Goal: Complete application form: Complete application form

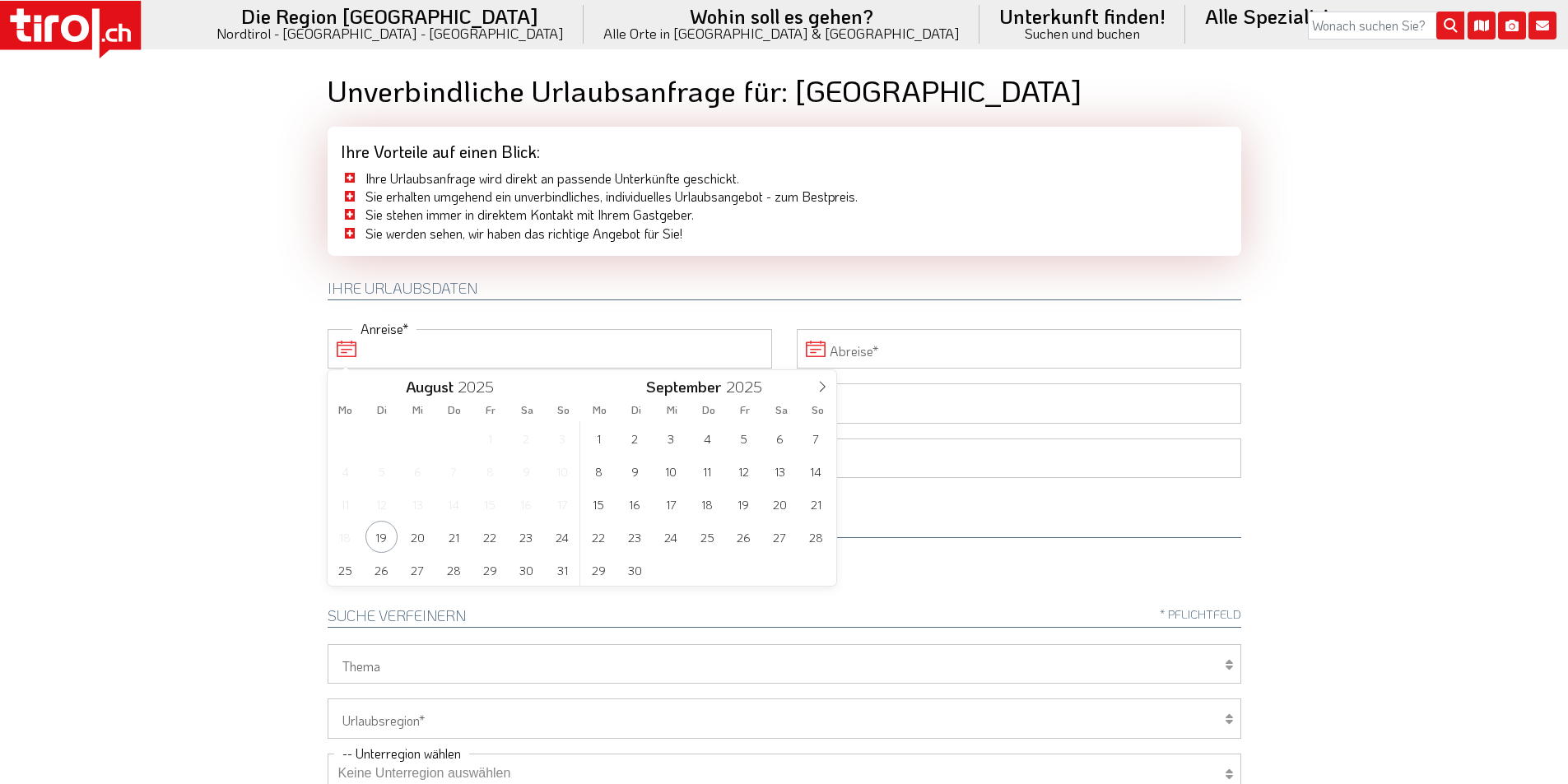
click at [487, 351] on input "Anreise" at bounding box center [549, 349] width 444 height 39
click at [633, 442] on span "2" at bounding box center [634, 438] width 32 height 32
click at [522, 437] on span "6" at bounding box center [526, 438] width 32 height 32
type input "[DATE]"
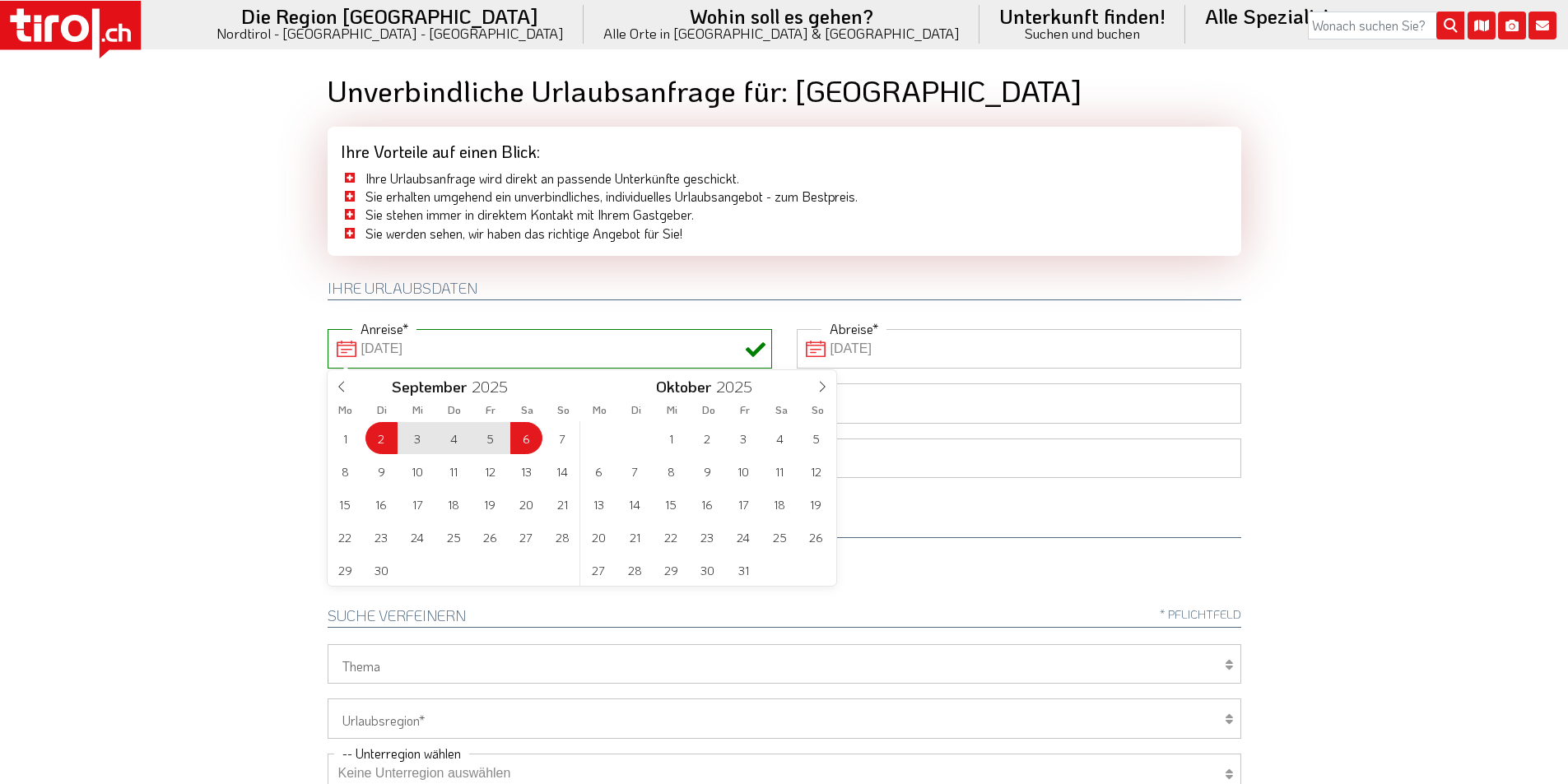
click at [197, 315] on body ".st0{fill:#FFFFFF}.st1{fill:#E31017} Die Region [GEOGRAPHIC_DATA] [GEOGRAPHIC_D…" at bounding box center [784, 392] width 1568 height 784
type input "[DATE]"
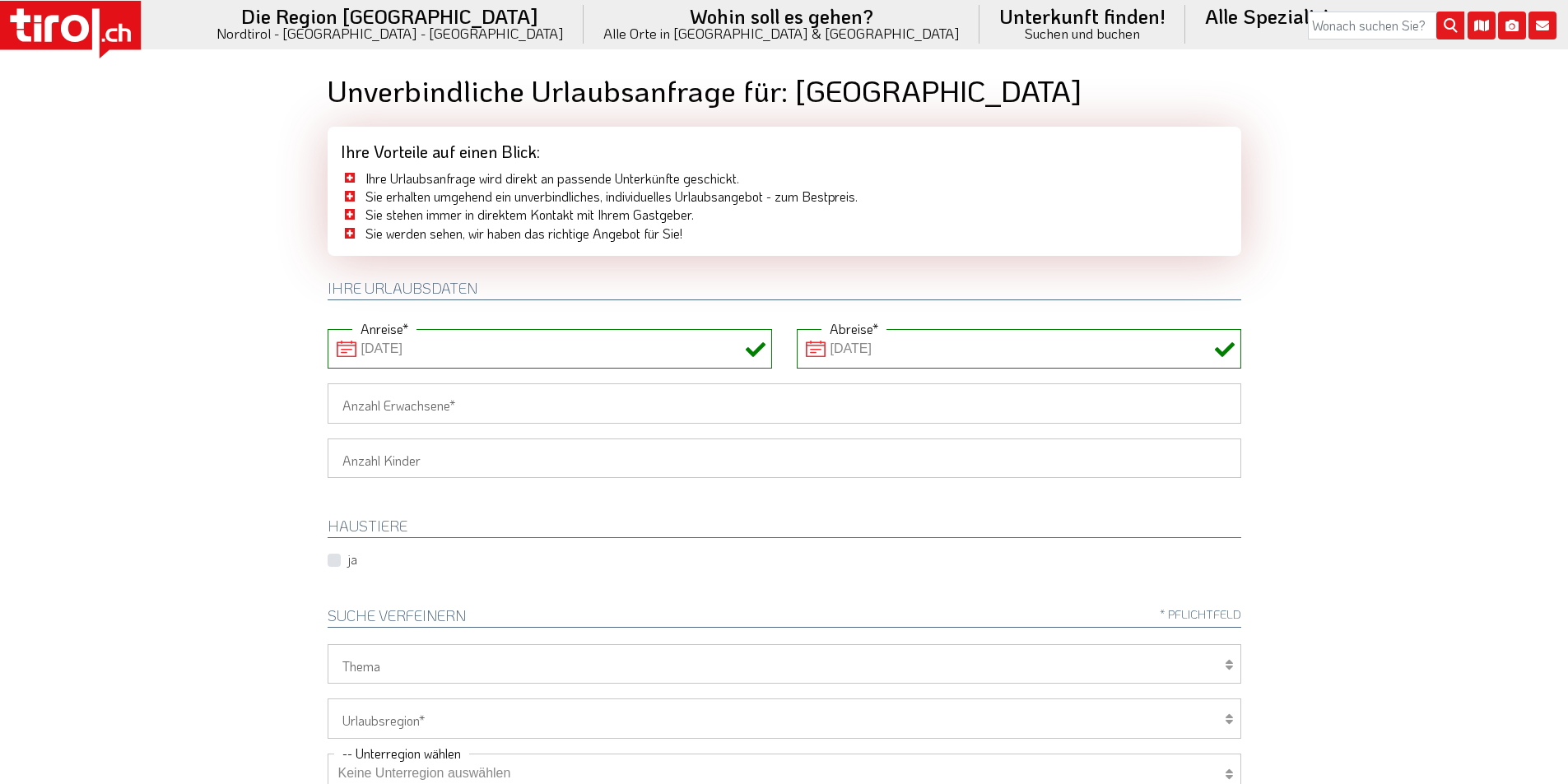
click at [350, 405] on input "Anzahl Erwachsene" at bounding box center [784, 402] width 914 height 39
type input "1"
click at [243, 398] on body ".st0{fill:#FFFFFF}.st1{fill:#E31017} Die Region [GEOGRAPHIC_DATA] [GEOGRAPHIC_D…" at bounding box center [784, 392] width 1568 height 784
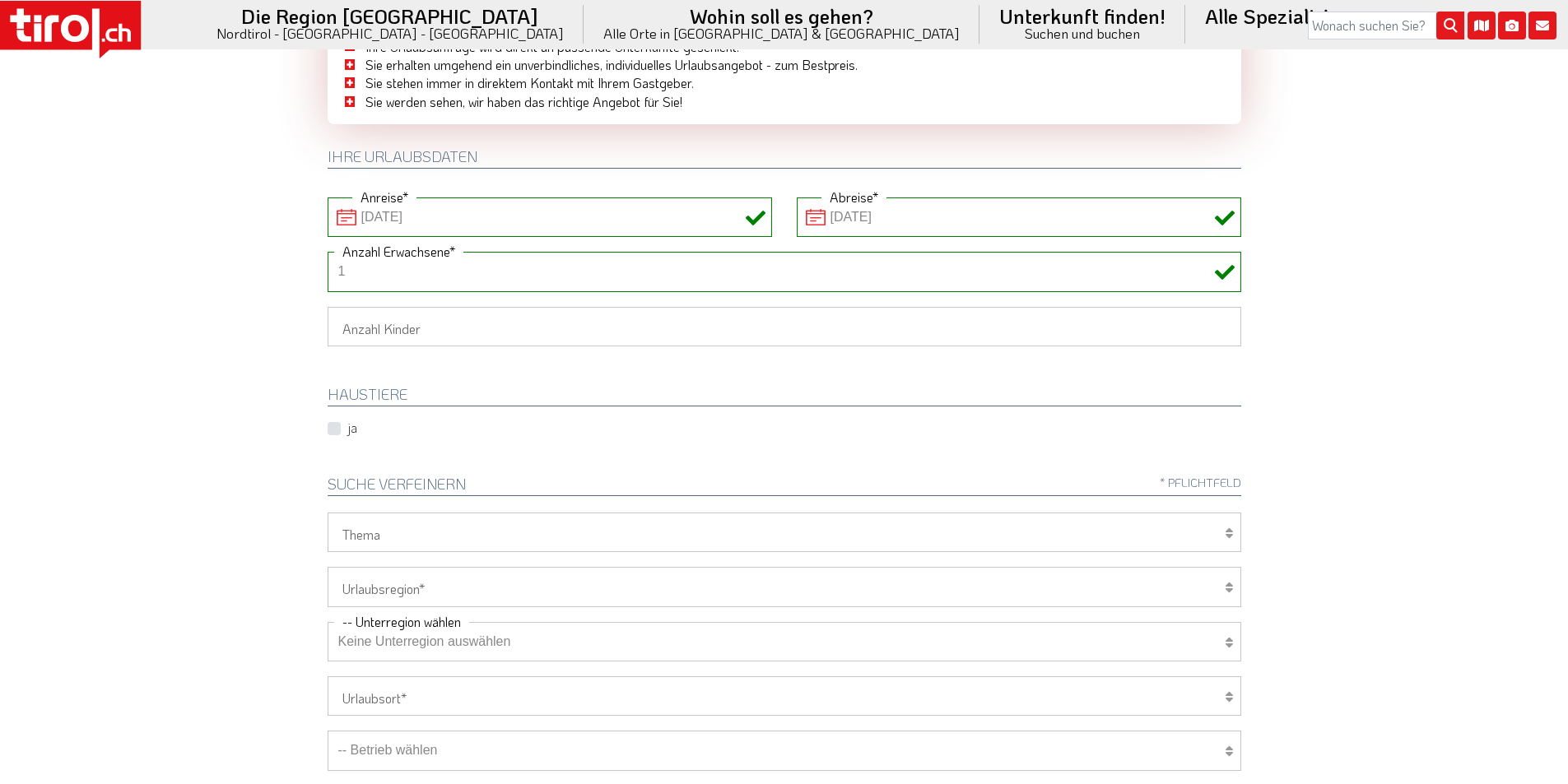
scroll to position [412, 0]
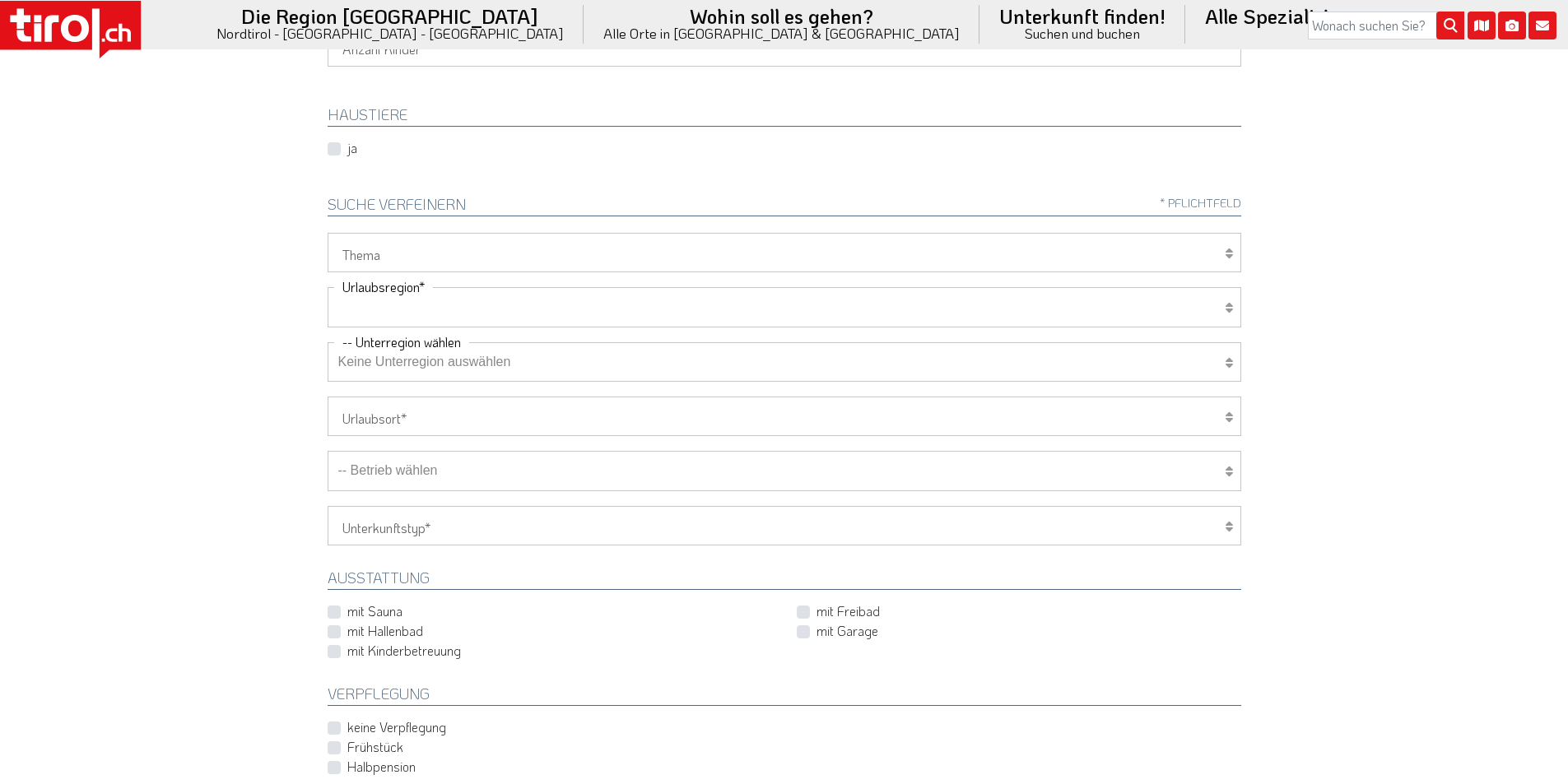
click at [390, 305] on select "[GEOGRAPHIC_DATA]/Nordtirol Osttirol [GEOGRAPHIC_DATA] Tirols Nachbarn" at bounding box center [784, 307] width 914 height 39
select select "7272"
click at [328, 287] on select "[GEOGRAPHIC_DATA]/Nordtirol Osttirol [GEOGRAPHIC_DATA] Tirols Nachbarn" at bounding box center [784, 307] width 914 height 39
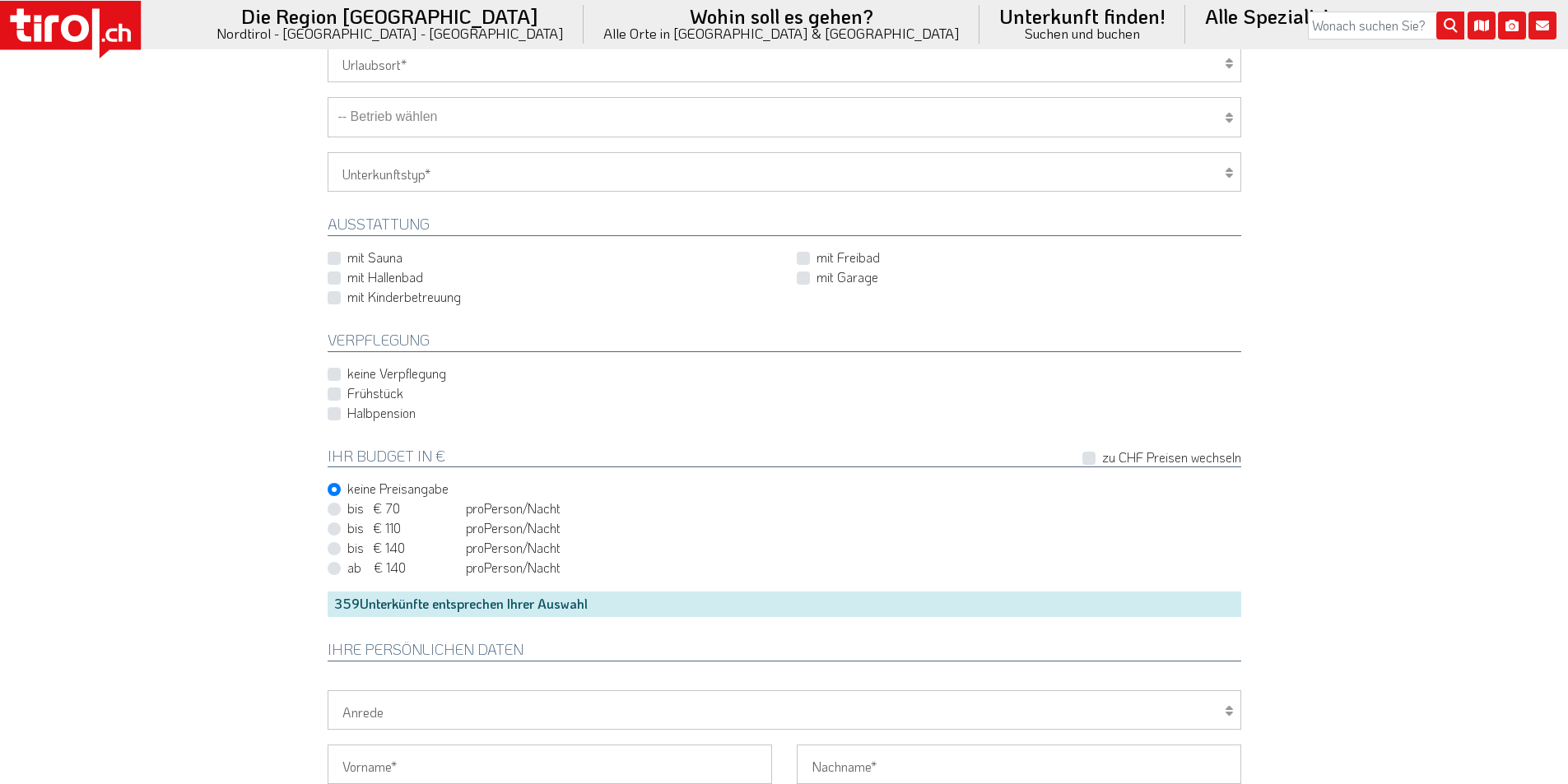
scroll to position [1070, 0]
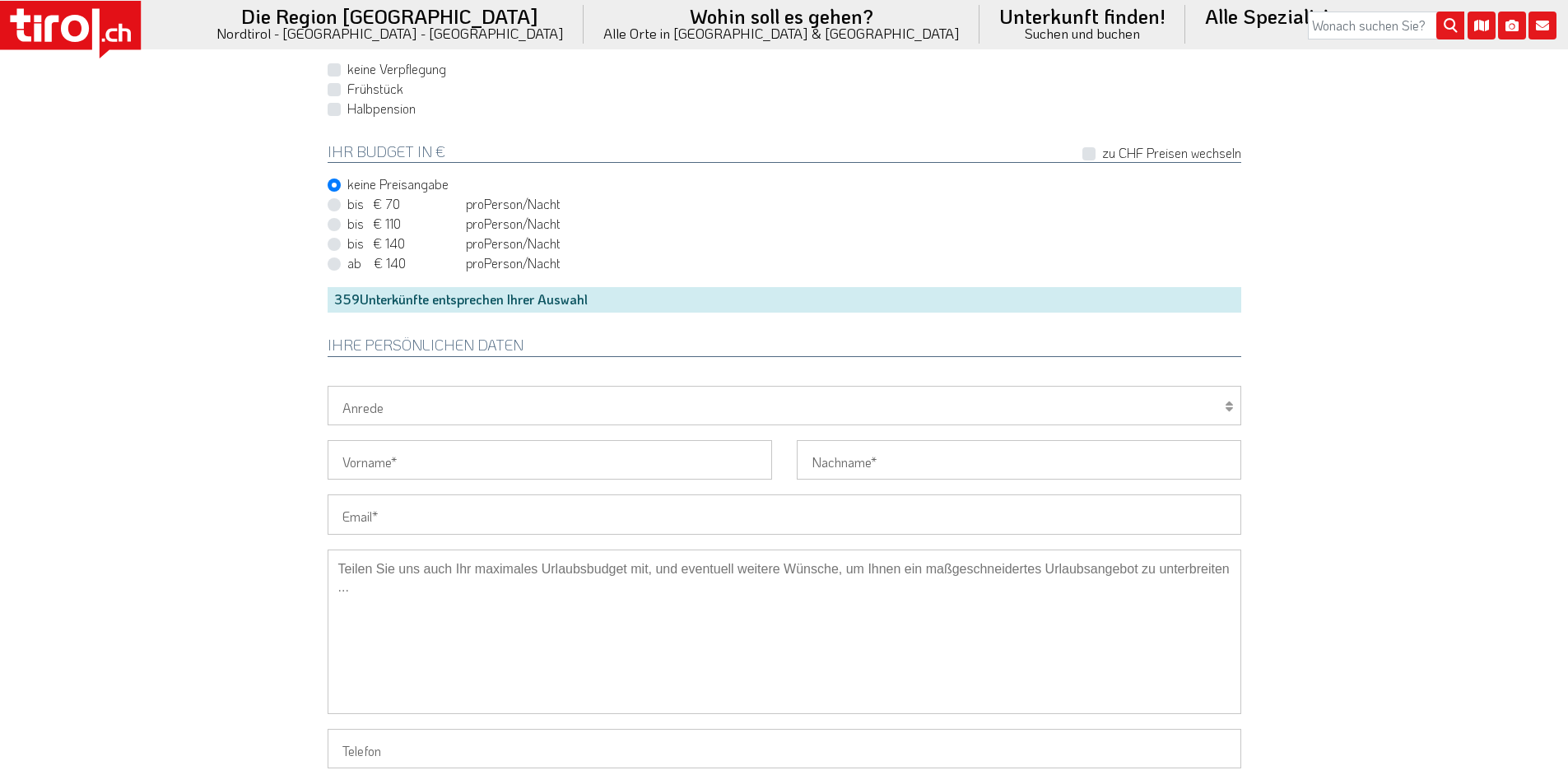
drag, startPoint x: 389, startPoint y: 511, endPoint x: 355, endPoint y: 508, distance: 34.1
click at [389, 511] on input "Email" at bounding box center [784, 514] width 914 height 39
paste input "[EMAIL_ADDRESS][DOMAIN_NAME]"
type input "[EMAIL_ADDRESS][DOMAIN_NAME]"
drag, startPoint x: 191, startPoint y: 443, endPoint x: 236, endPoint y: 441, distance: 45.0
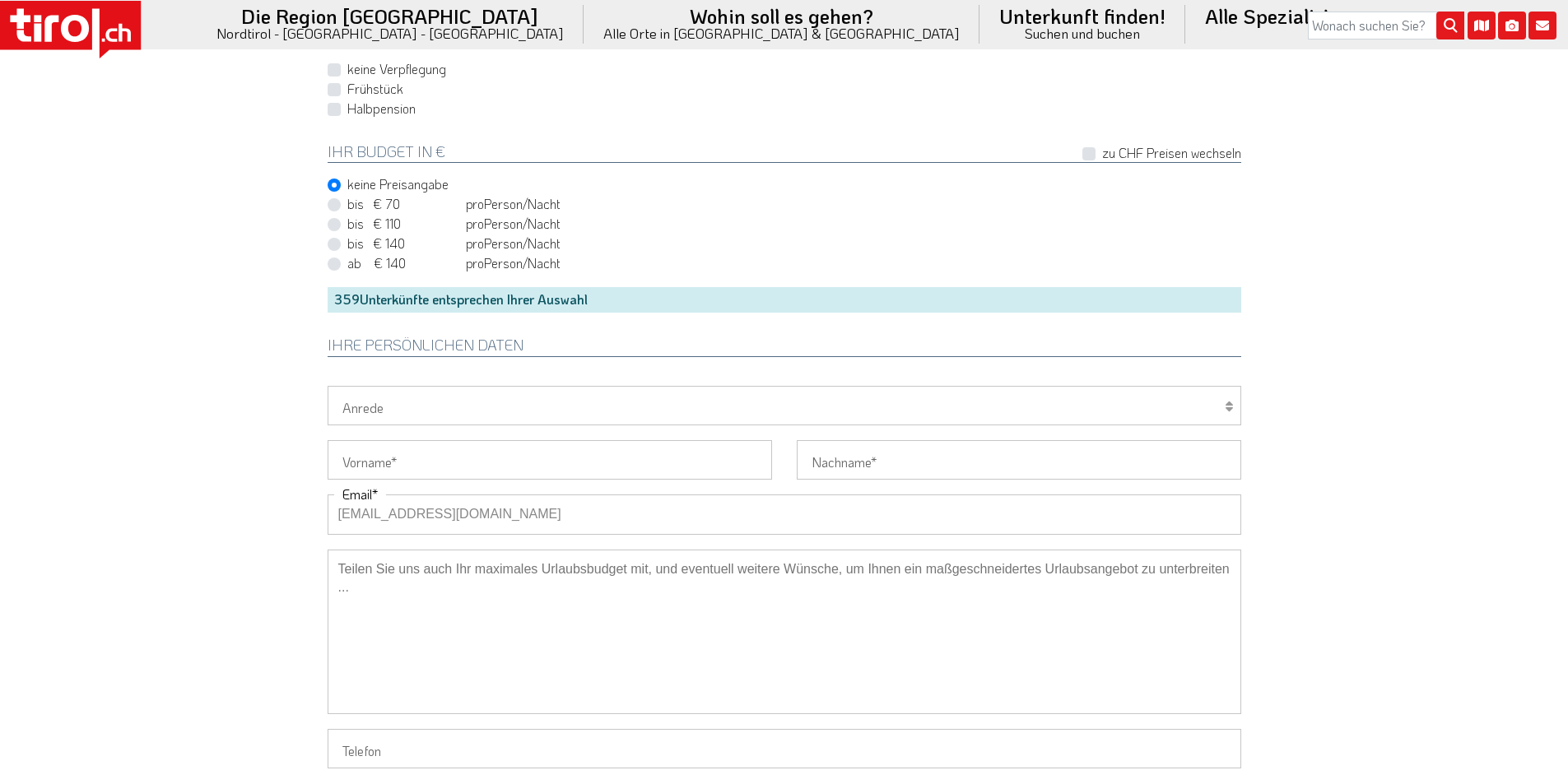
drag, startPoint x: 361, startPoint y: 514, endPoint x: 298, endPoint y: 513, distance: 63.0
click at [382, 416] on select "Herr Frau Familie" at bounding box center [784, 405] width 914 height 39
select select "Herr"
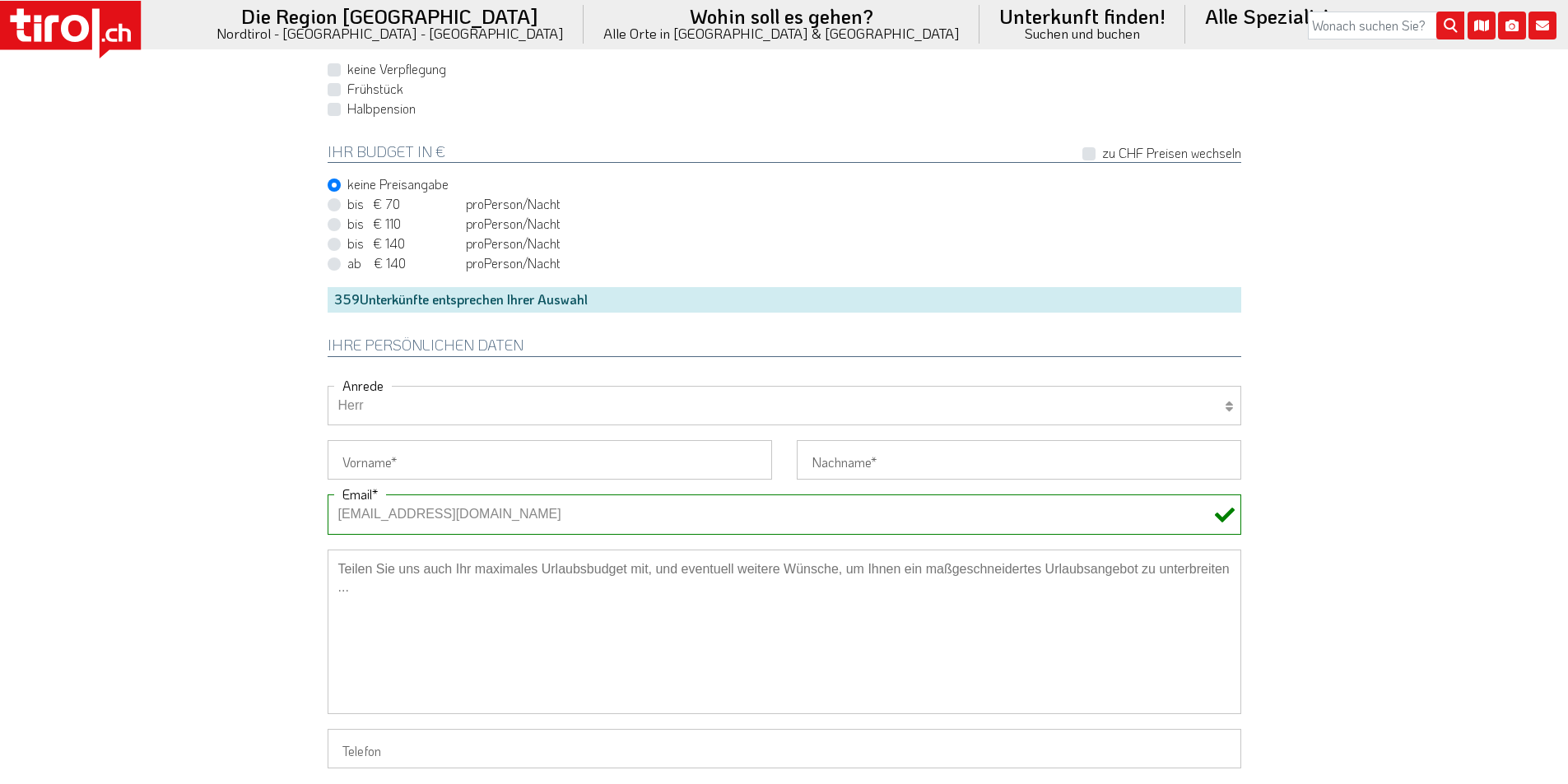
click at [328, 386] on select "Herr Frau Familie" at bounding box center [784, 405] width 914 height 39
drag, startPoint x: 364, startPoint y: 451, endPoint x: 350, endPoint y: 447, distance: 14.6
click at [362, 451] on input "Vorname" at bounding box center [549, 459] width 444 height 39
paste input "[PERSON_NAME]"
type input "[PERSON_NAME]"
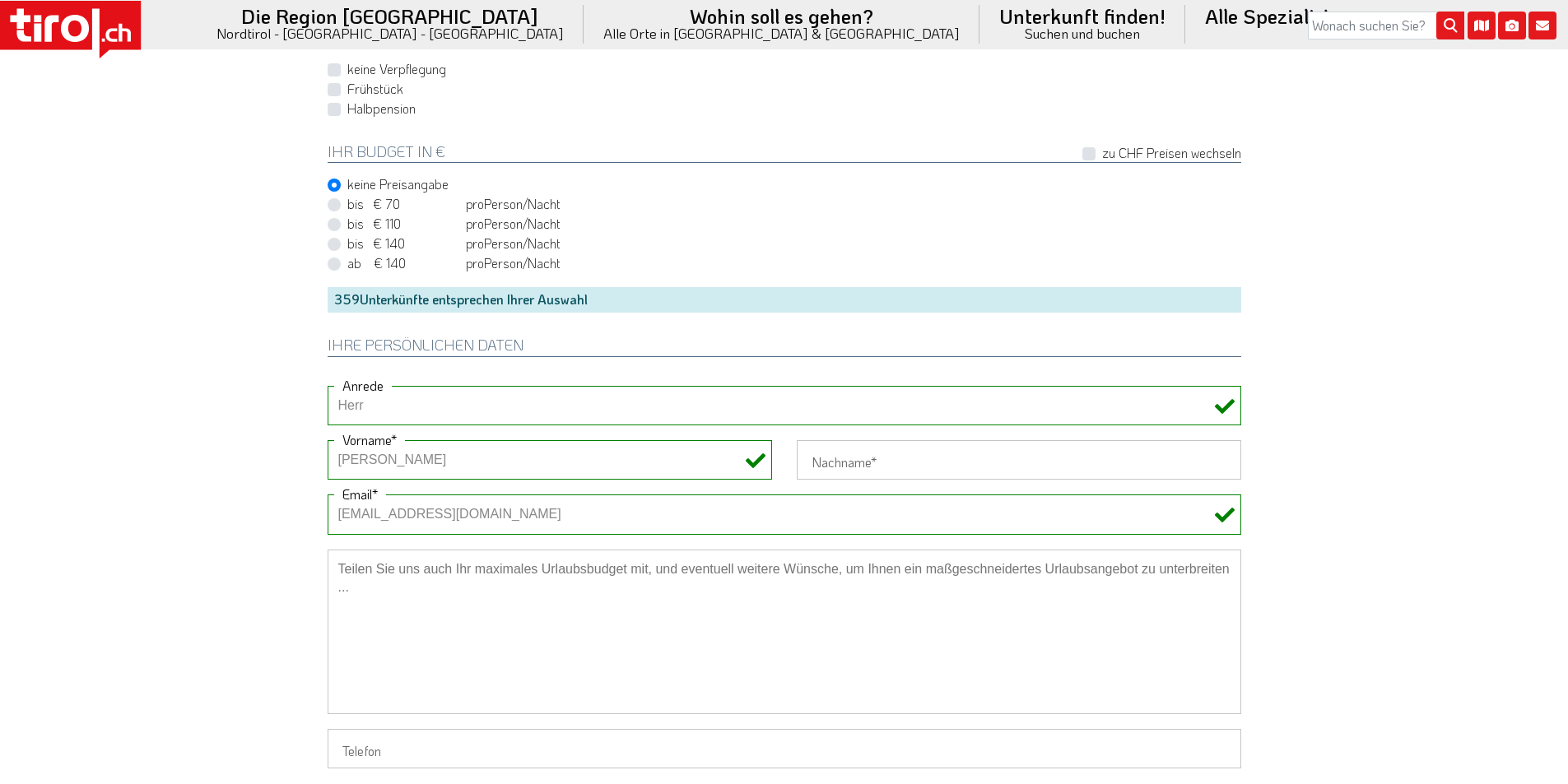
drag, startPoint x: 237, startPoint y: 426, endPoint x: 450, endPoint y: 111, distance: 380.3
drag, startPoint x: 838, startPoint y: 458, endPoint x: 838, endPoint y: 407, distance: 51.0
click at [838, 458] on input "Nachname" at bounding box center [1019, 459] width 444 height 39
paste input "Gärtner"
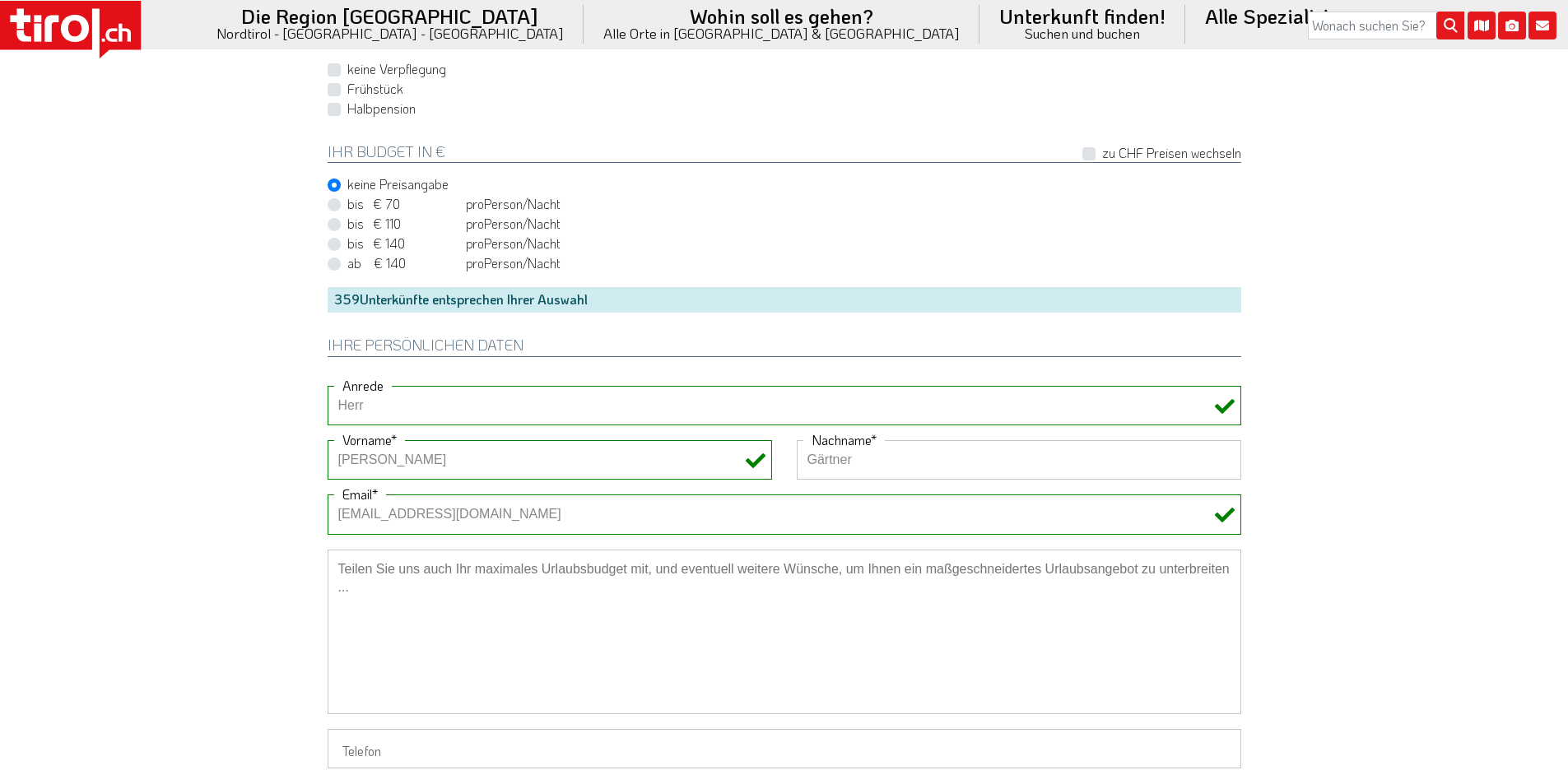
type input "Gärtner"
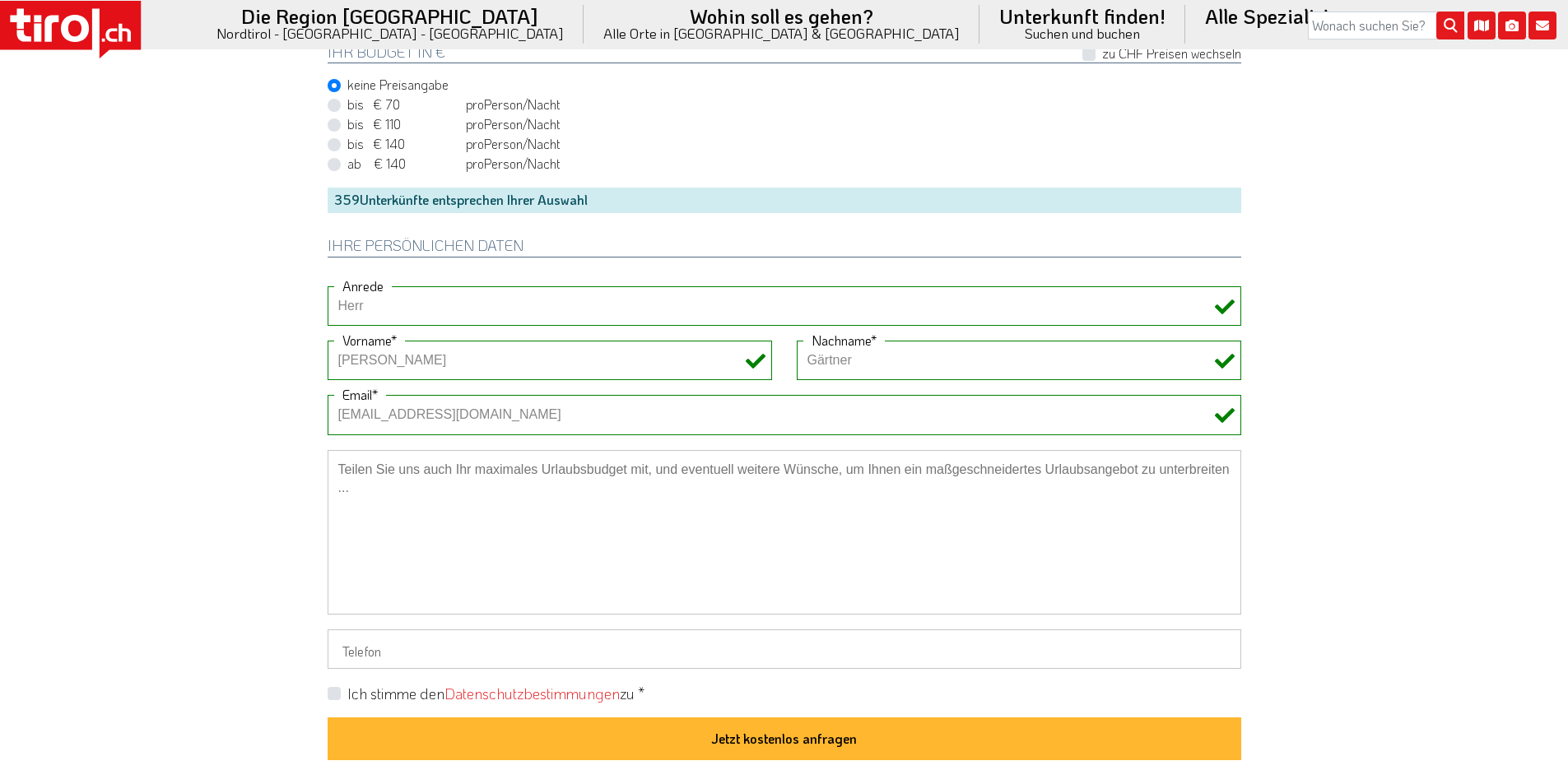
scroll to position [1317, 0]
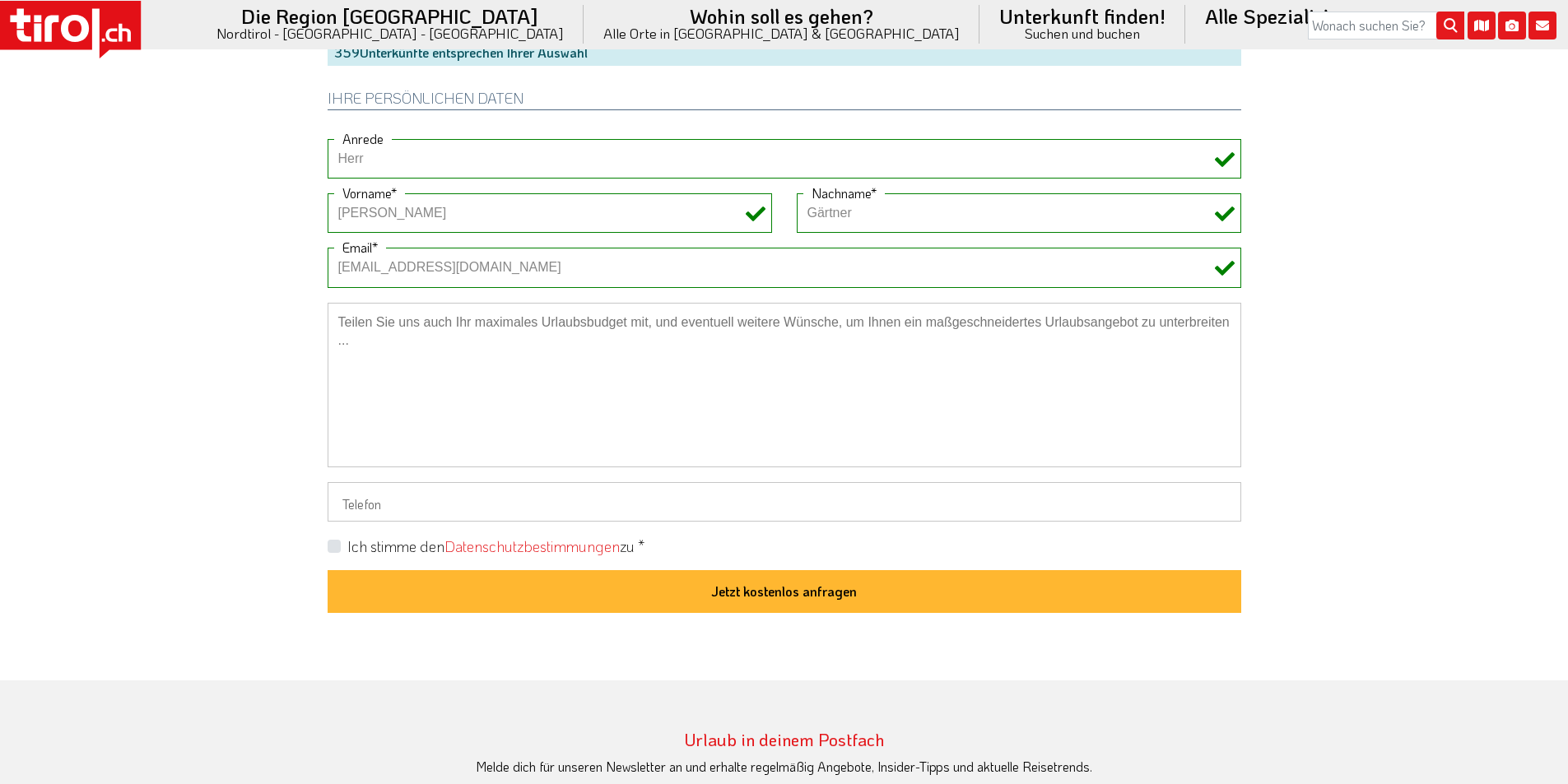
click at [348, 549] on label "Ich stimme den Datenschutzbestimmungen zu *" at bounding box center [497, 547] width 298 height 21
click at [336, 549] on input "Ich stimme den Datenschutzbestimmungen zu *" at bounding box center [787, 546] width 914 height 11
checkbox input "true"
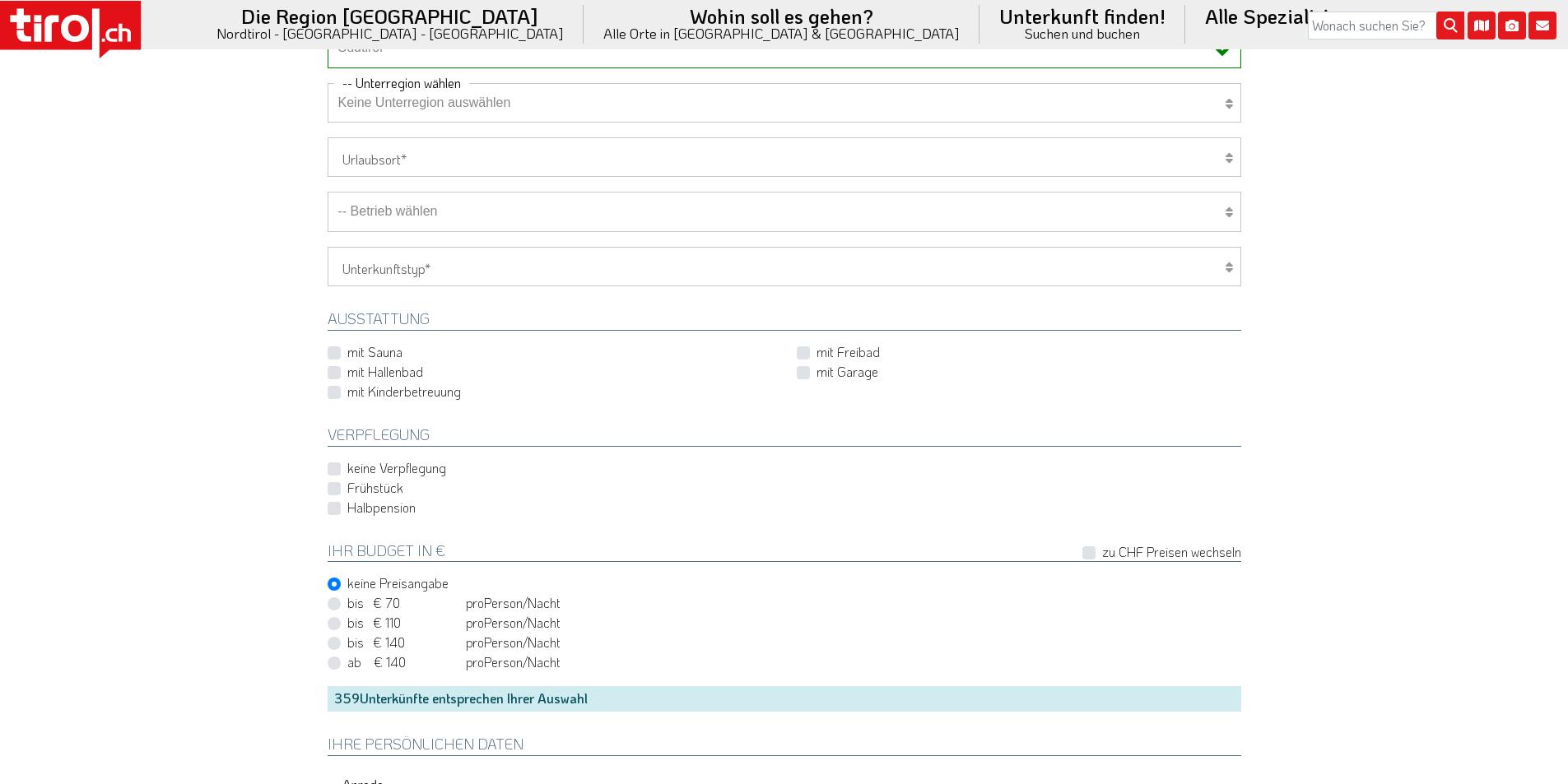
scroll to position [494, 0]
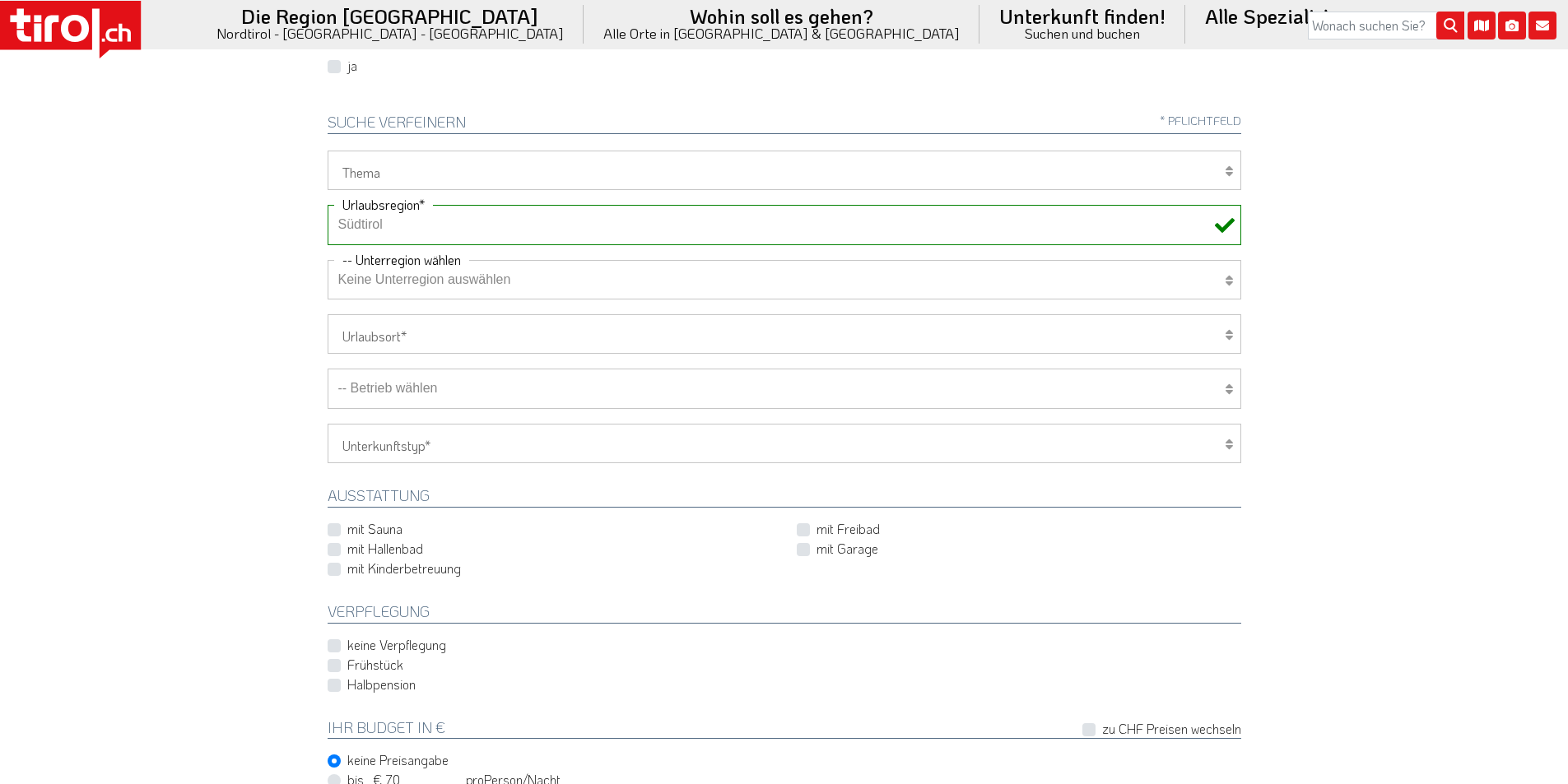
click at [450, 398] on select "-- Betrieb wählen ABINEA Dolomiti Romantic SPA Hotel [GEOGRAPHIC_DATA] - Oetz A…" at bounding box center [784, 388] width 914 height 39
click at [328, 369] on select "-- Betrieb wählen ABINEA Dolomiti Romantic SPA Hotel [GEOGRAPHIC_DATA] - Oetz A…" at bounding box center [784, 388] width 914 height 39
click at [449, 387] on select "-- Betrieb wählen ABINEA Dolomiti Romantic SPA Hotel [GEOGRAPHIC_DATA] - Oetz A…" at bounding box center [784, 388] width 914 height 39
click at [328, 369] on select "-- Betrieb wählen ABINEA Dolomiti Romantic SPA Hotel [GEOGRAPHIC_DATA] - Oetz A…" at bounding box center [784, 388] width 914 height 39
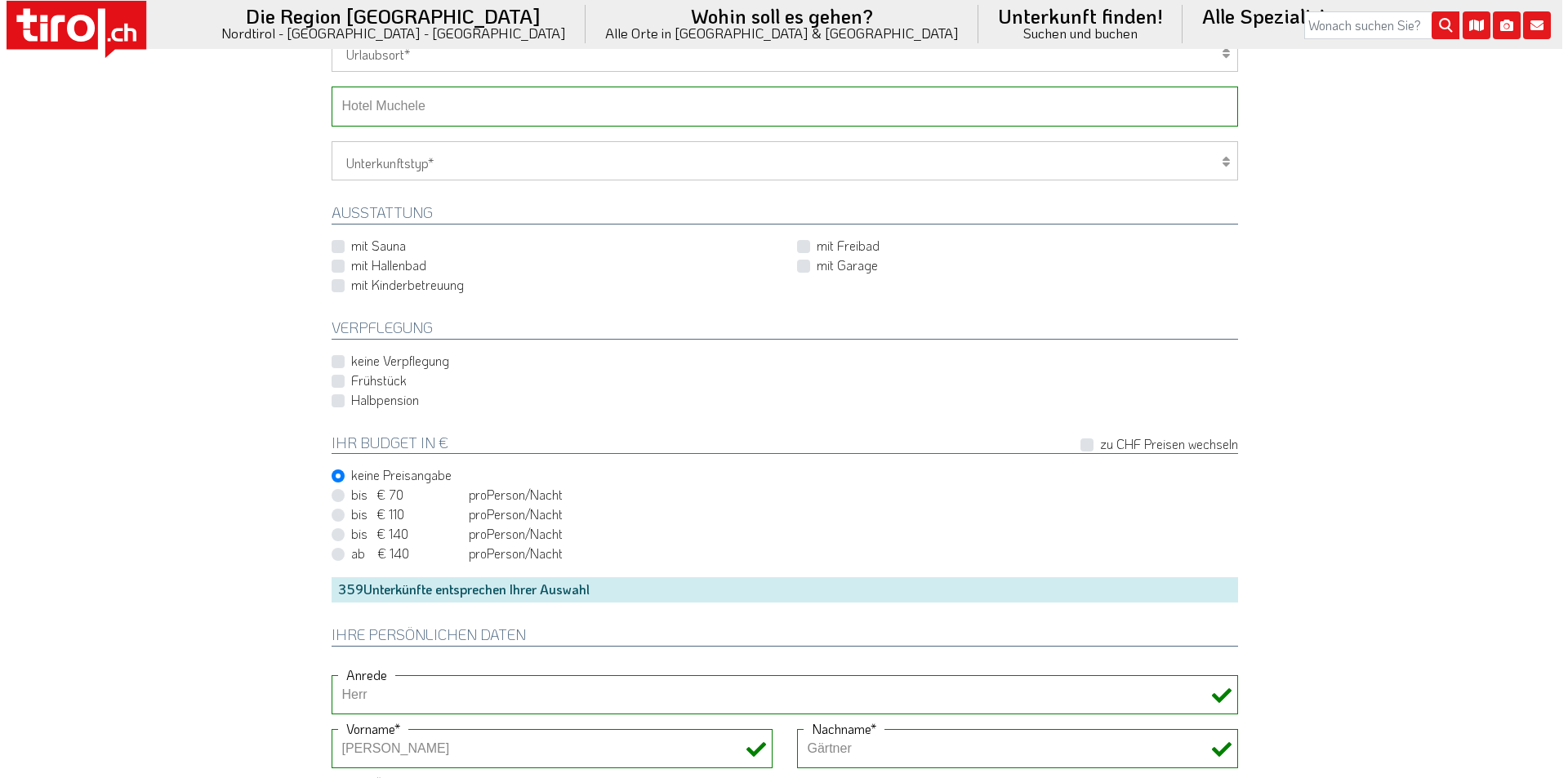
scroll to position [1143, 0]
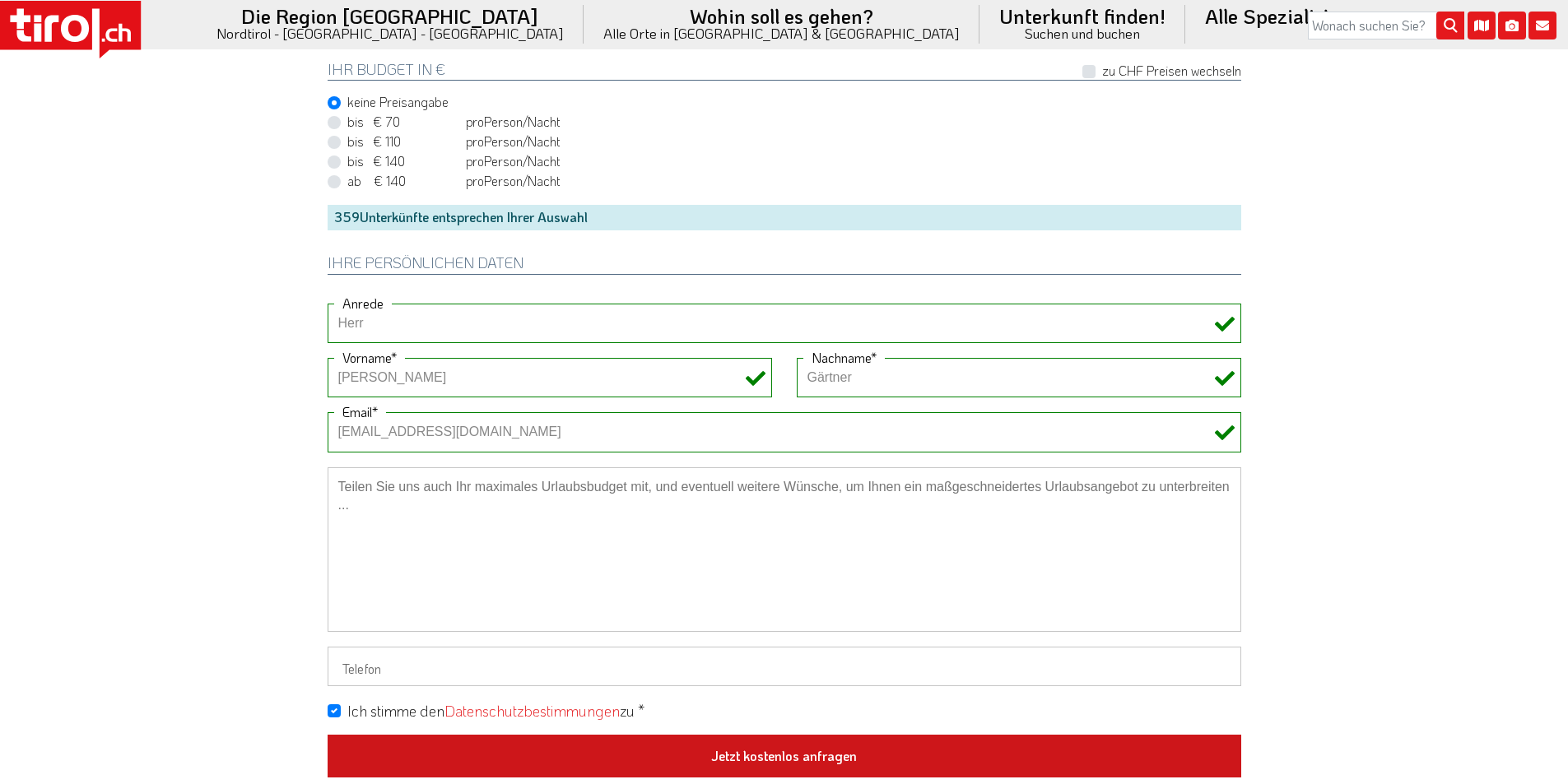
click at [796, 750] on button "Jetzt kostenlos anfragen" at bounding box center [784, 756] width 914 height 43
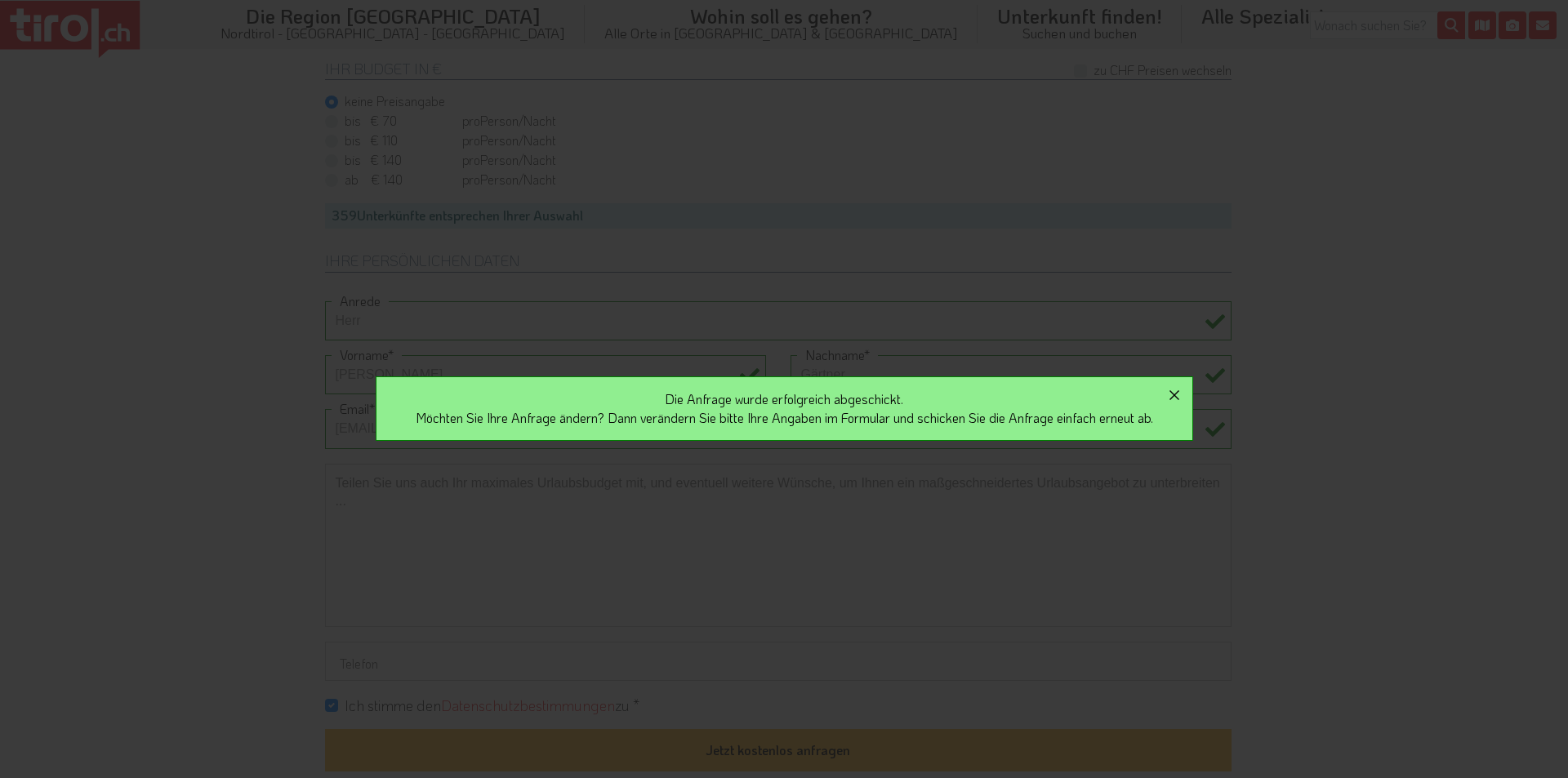
click at [1180, 391] on icon "button" at bounding box center [1175, 396] width 20 height 20
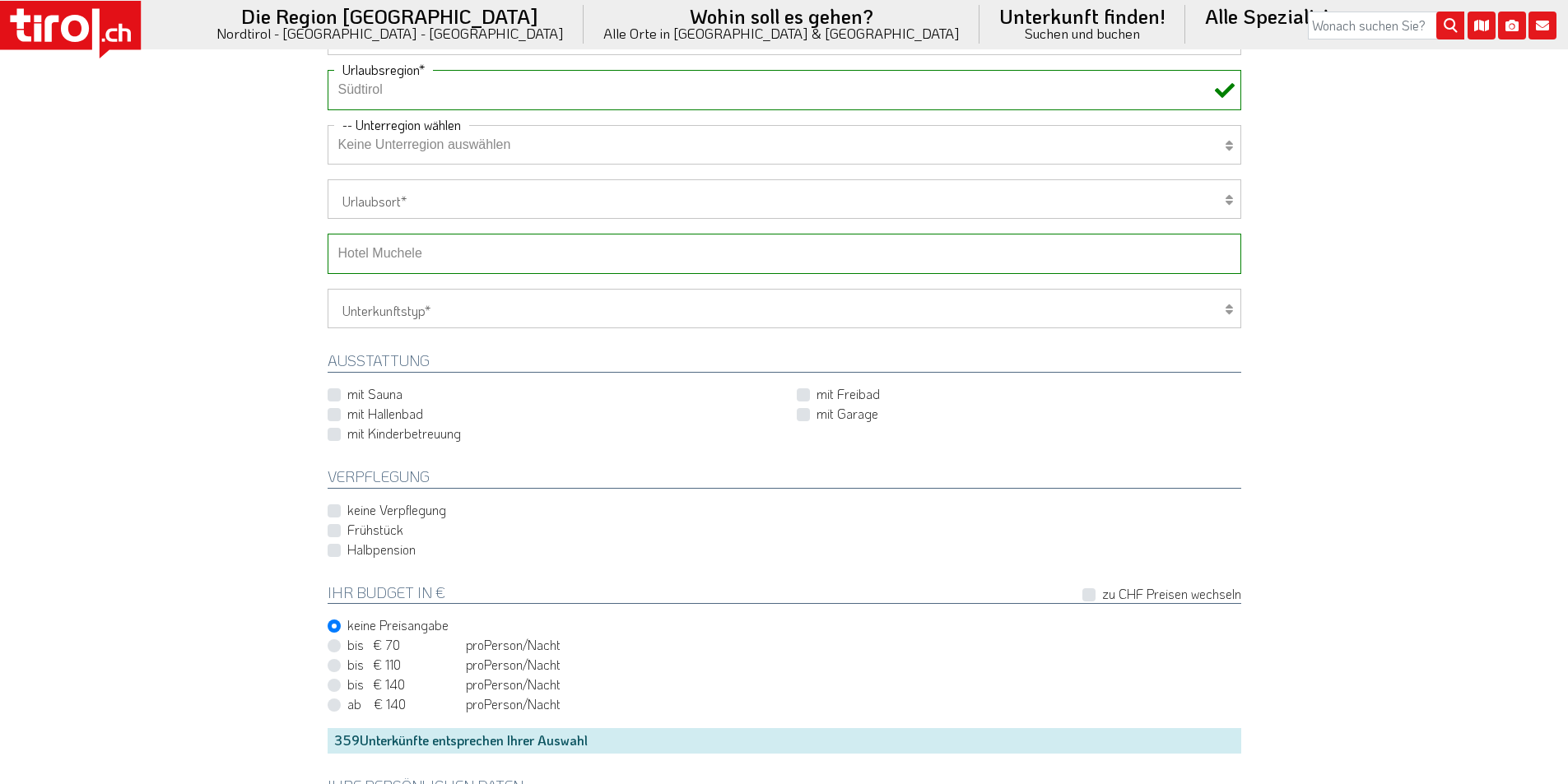
scroll to position [494, 0]
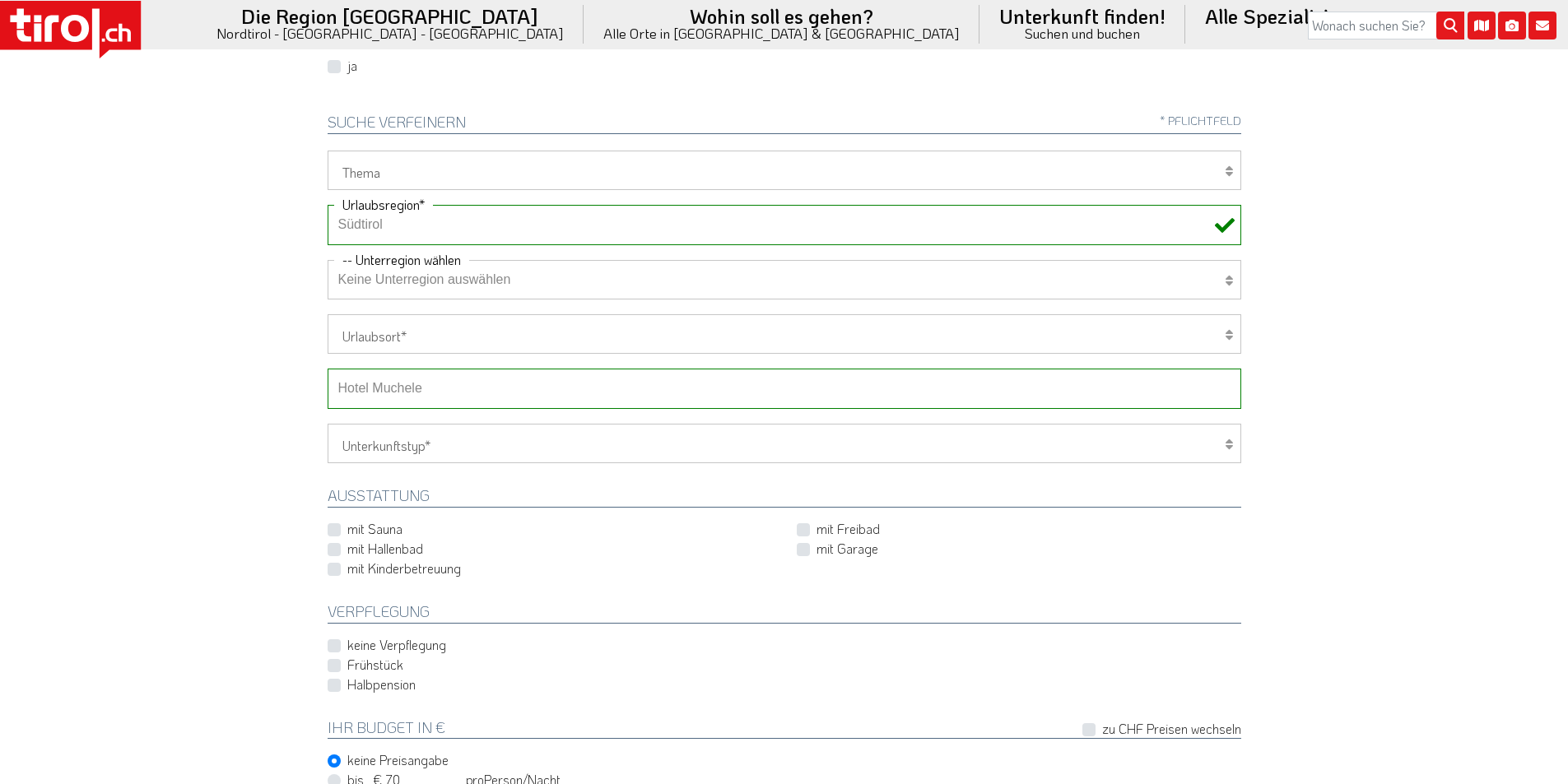
click at [425, 387] on select "-- Betrieb wählen ABINEA Dolomiti Romantic SPA Hotel [GEOGRAPHIC_DATA] - Oetz A…" at bounding box center [784, 388] width 914 height 39
select select "41216"
click at [328, 369] on select "-- Betrieb wählen ABINEA Dolomiti Romantic SPA Hotel [GEOGRAPHIC_DATA] - Oetz A…" at bounding box center [784, 388] width 914 height 39
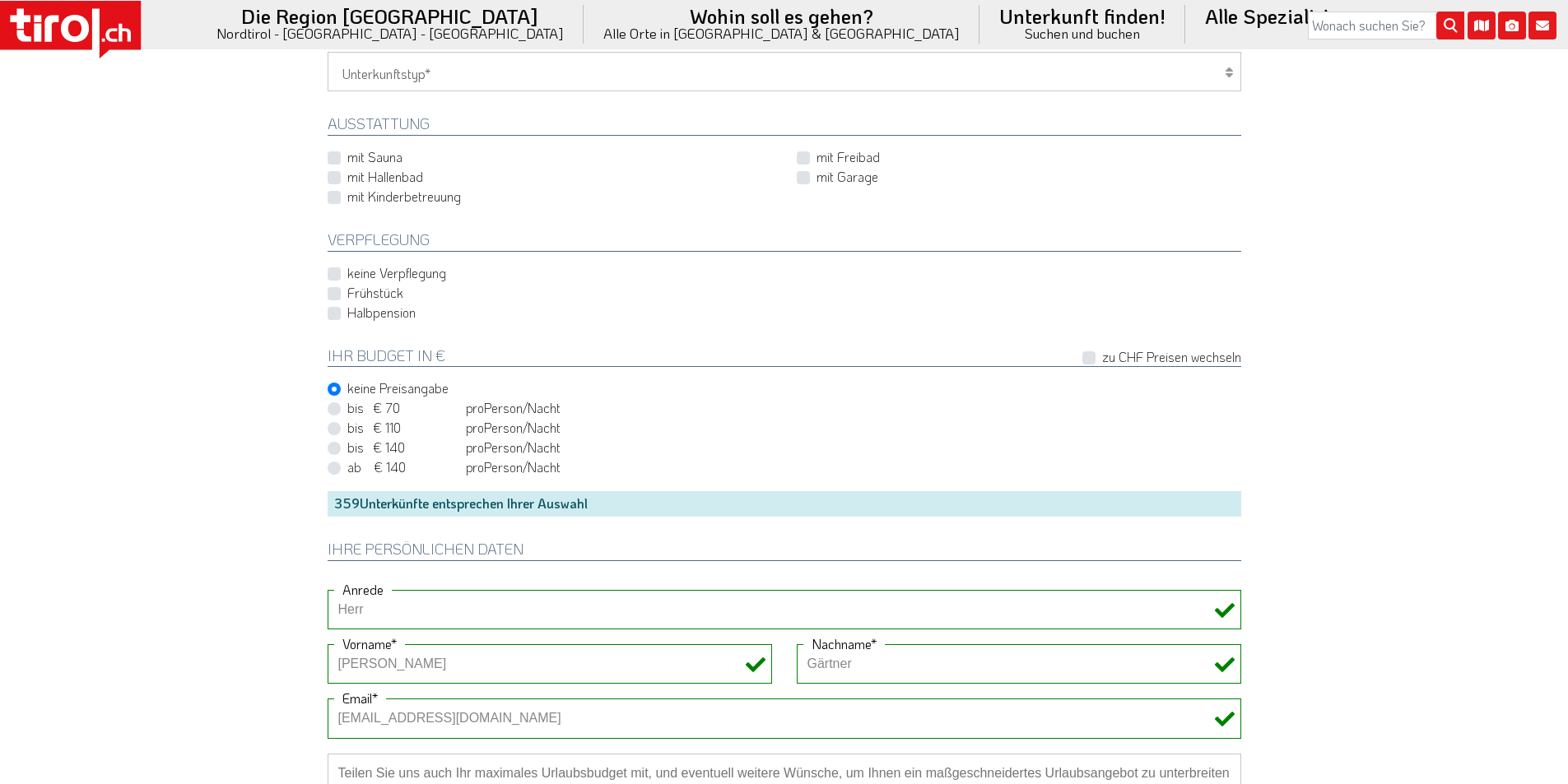
scroll to position [1235, 0]
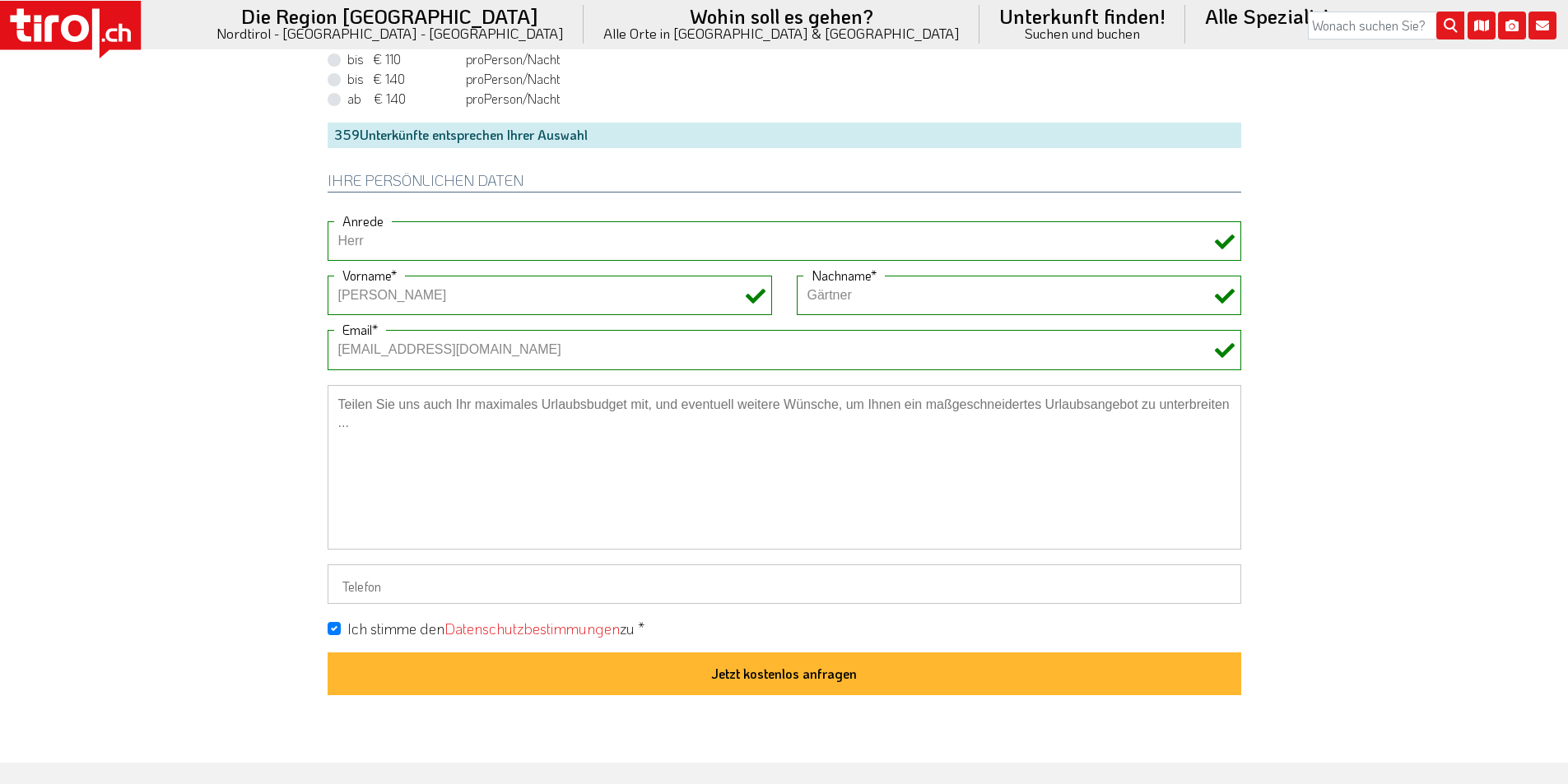
click at [763, 680] on button "Jetzt kostenlos anfragen" at bounding box center [784, 674] width 914 height 43
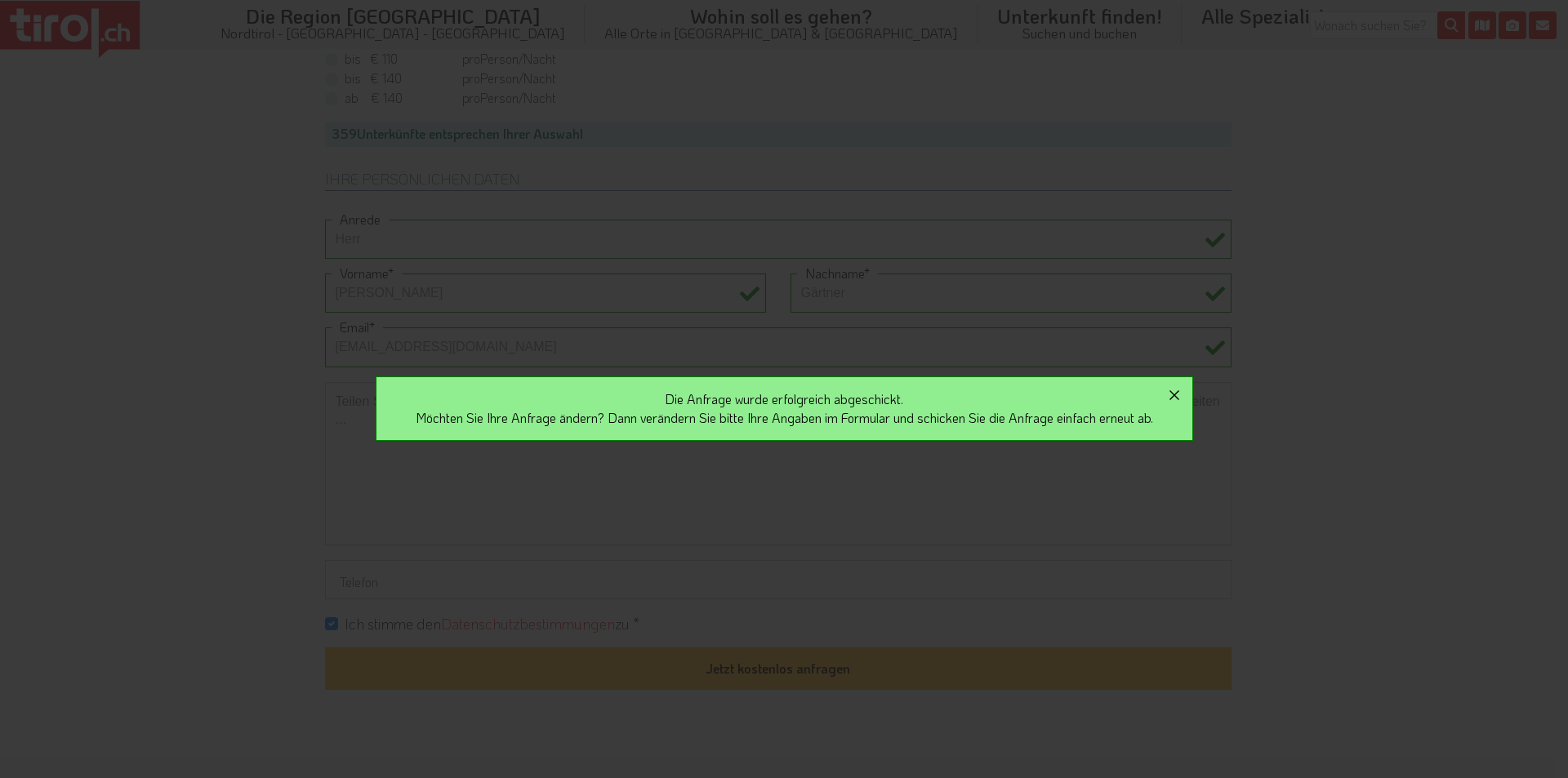
click at [1179, 399] on icon "button" at bounding box center [1174, 395] width 10 height 10
